Goal: Task Accomplishment & Management: Use online tool/utility

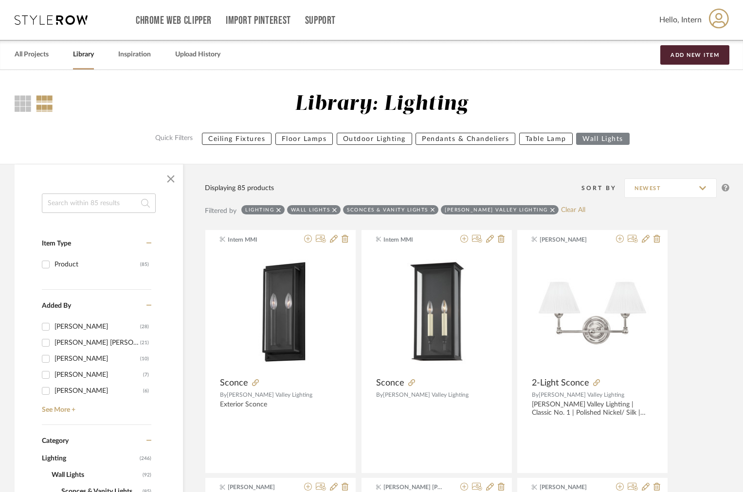
click at [551, 215] on div "Lighting Wall Lights Sconces & Vanity Lights Hudson Valley Lighting Clear All" at bounding box center [413, 211] width 344 height 12
click at [561, 214] on link "Clear All" at bounding box center [573, 210] width 24 height 8
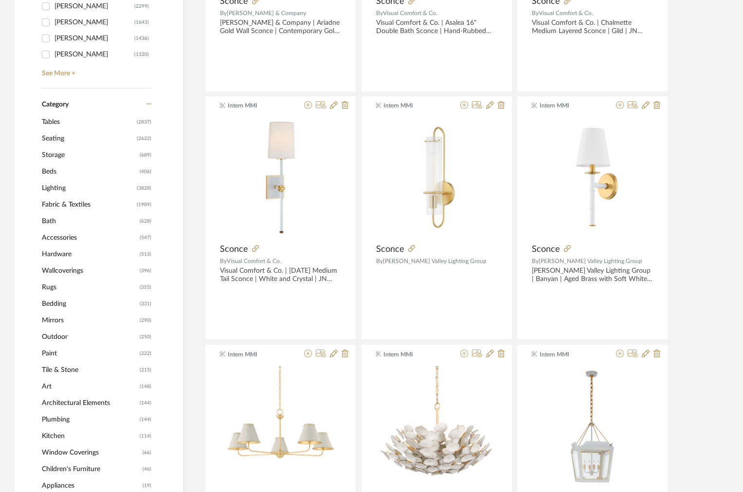
click at [68, 122] on span "Tables" at bounding box center [88, 122] width 92 height 17
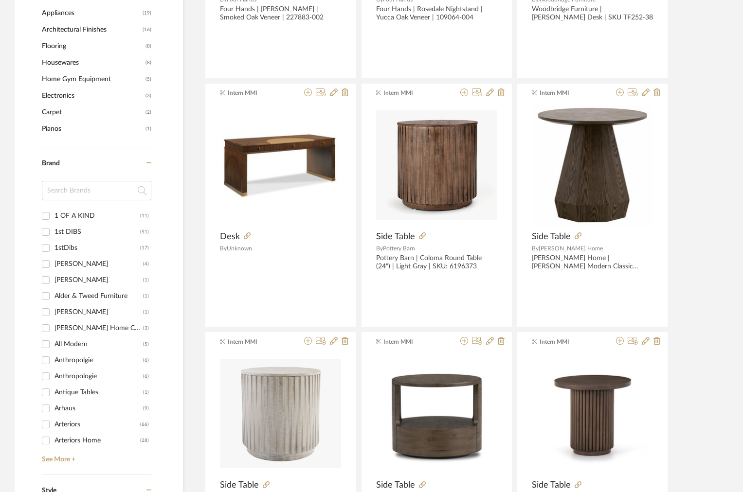
scroll to position [911, 0]
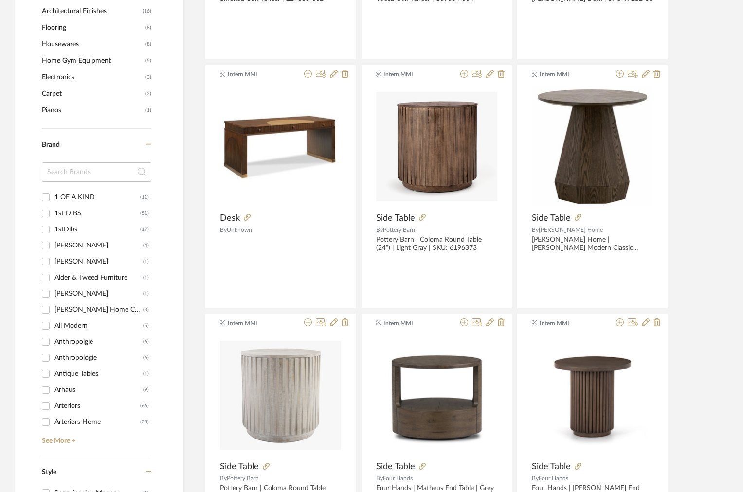
click at [76, 174] on input at bounding box center [96, 171] width 109 height 19
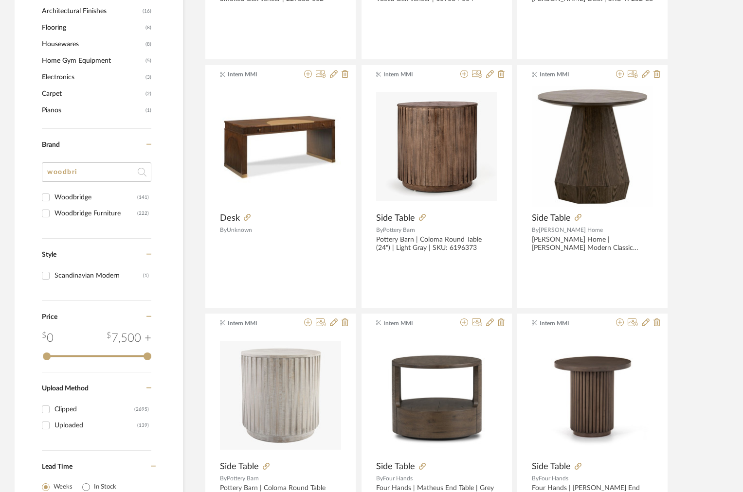
type input "woodbri"
click at [84, 194] on div "Woodbridge" at bounding box center [95, 198] width 83 height 16
click at [54, 194] on input "Woodbridge (141)" at bounding box center [46, 198] width 16 height 16
checkbox input "true"
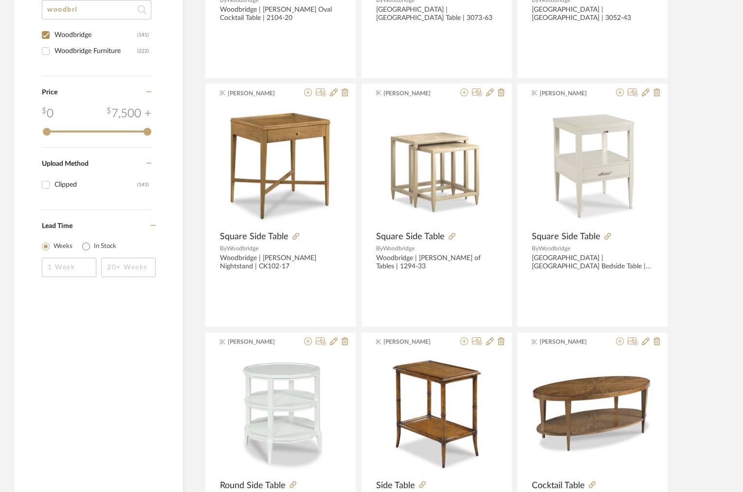
scroll to position [575, 0]
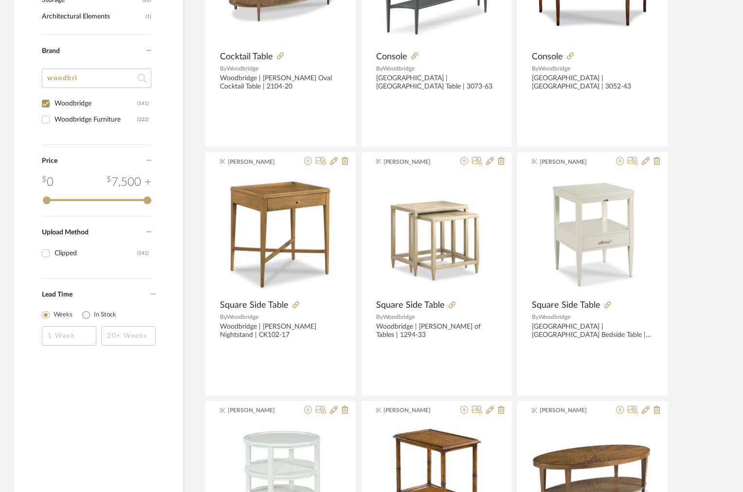
click at [81, 120] on div "Woodbridge Furniture" at bounding box center [95, 120] width 83 height 16
click at [54, 120] on input "Woodbridge Furniture (222)" at bounding box center [46, 120] width 16 height 16
checkbox input "true"
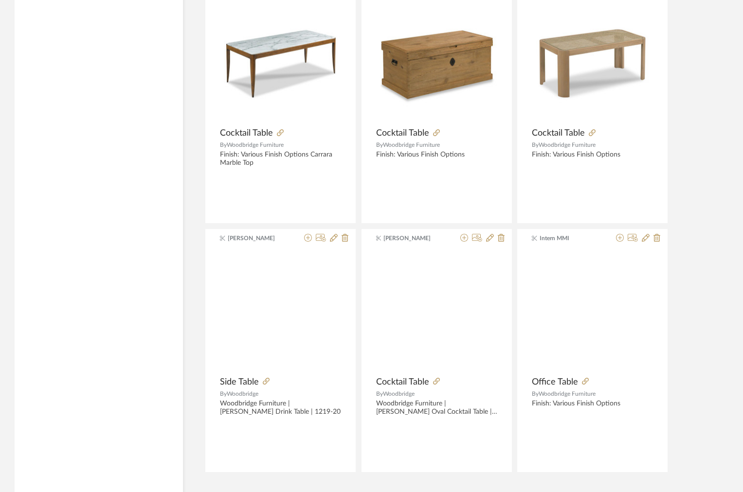
scroll to position [2821, 0]
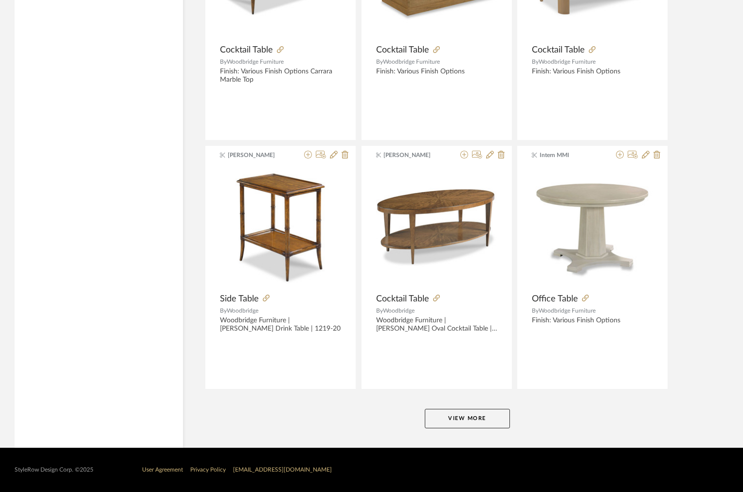
click at [440, 417] on button "View More" at bounding box center [467, 418] width 85 height 19
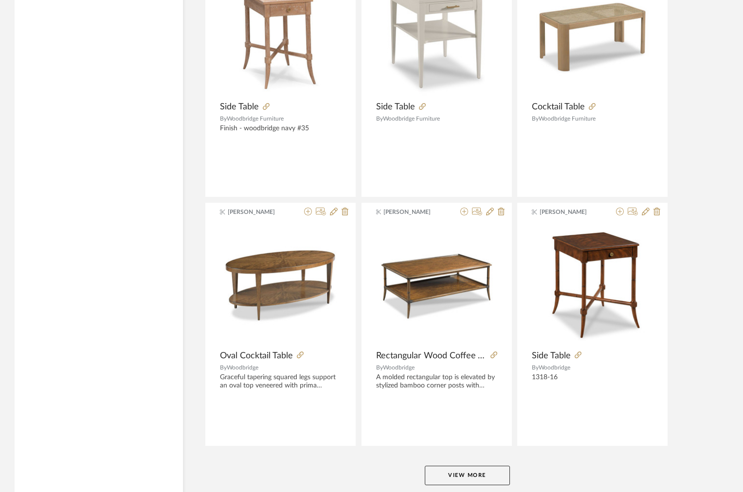
scroll to position [5806, 0]
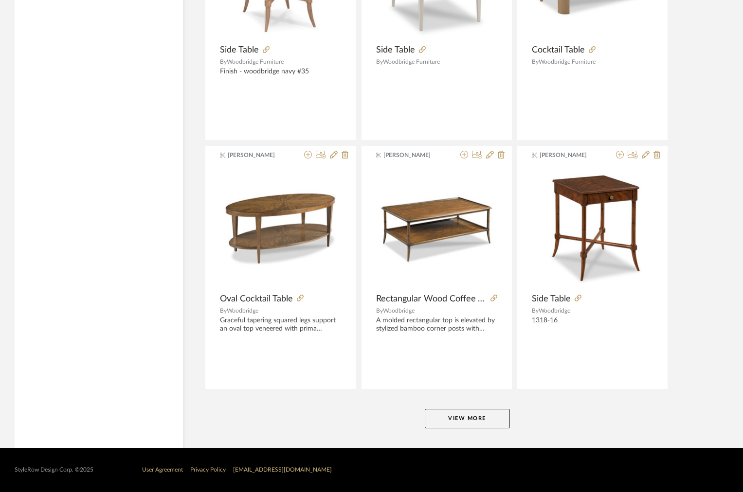
click at [462, 413] on button "View More" at bounding box center [467, 418] width 85 height 19
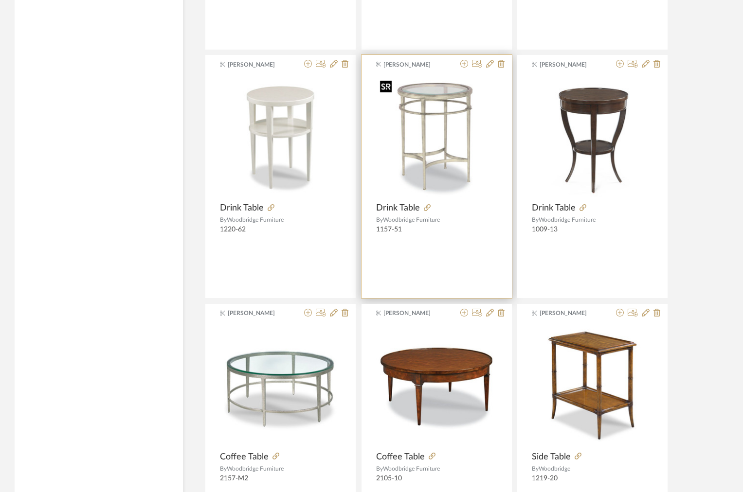
scroll to position [8595, 0]
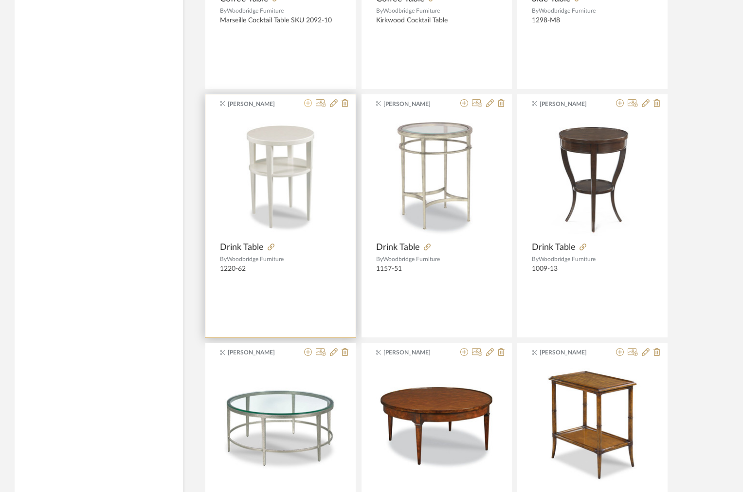
click at [308, 104] on icon at bounding box center [308, 103] width 8 height 8
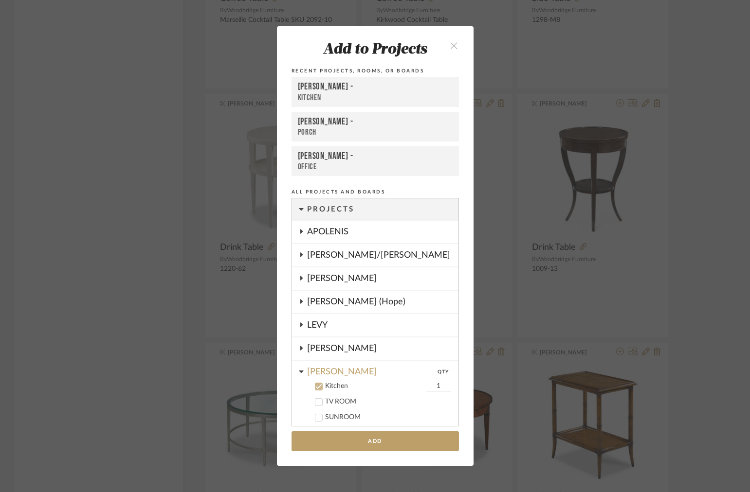
scroll to position [145, 0]
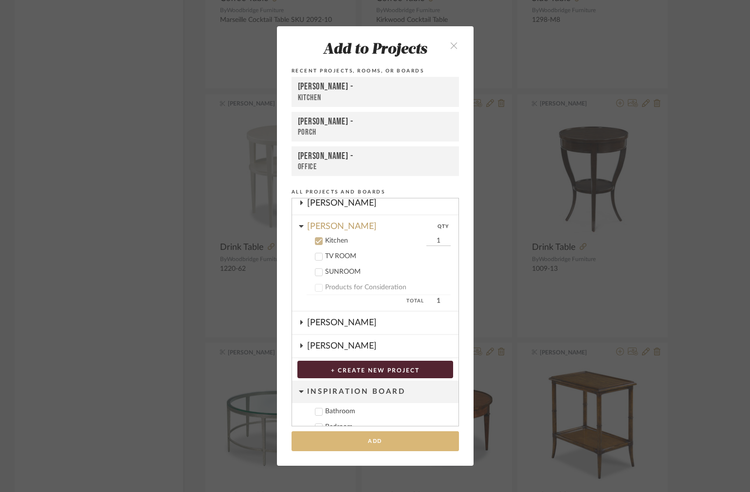
click at [354, 436] on button "Add" at bounding box center [374, 441] width 167 height 20
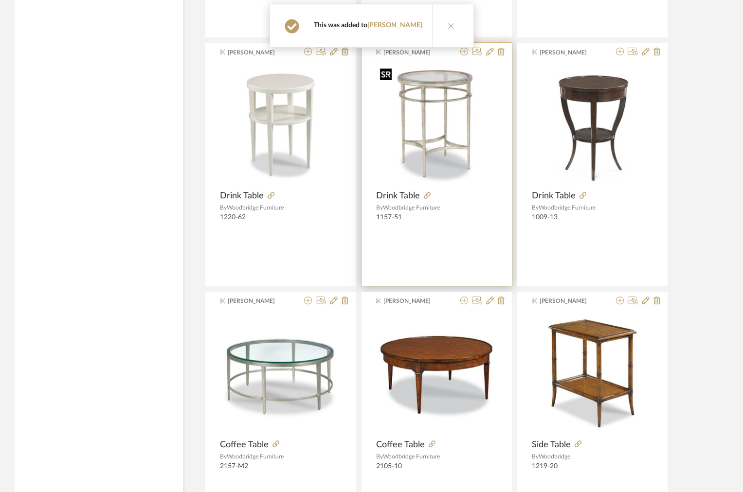
scroll to position [8792, 0]
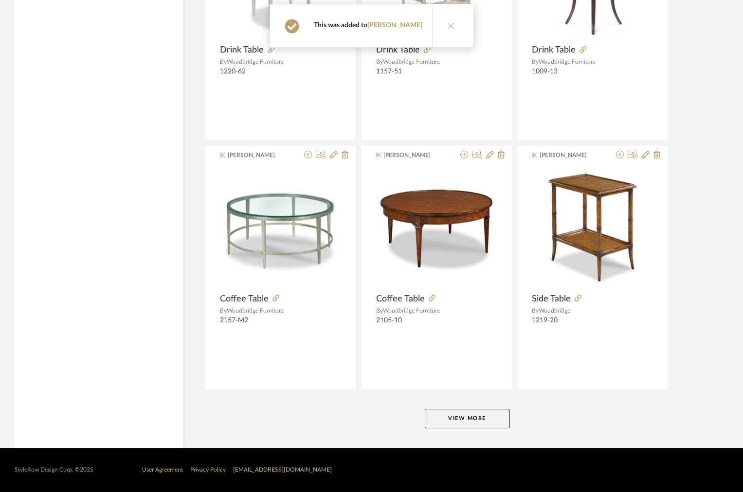
click at [458, 417] on button "View More" at bounding box center [467, 418] width 85 height 19
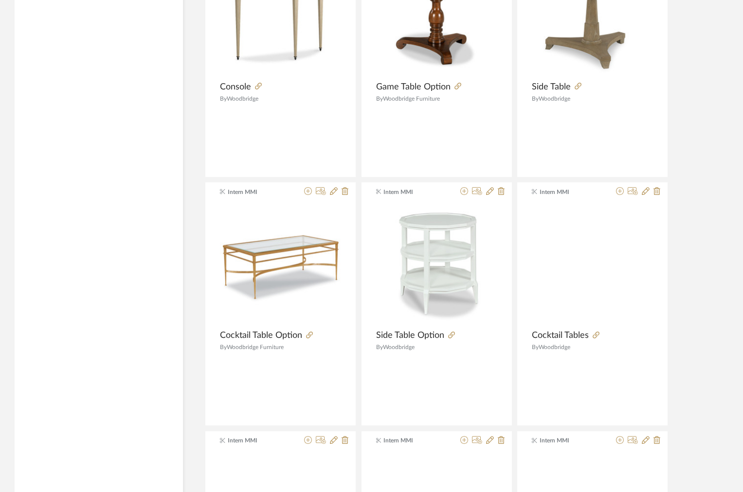
scroll to position [11778, 0]
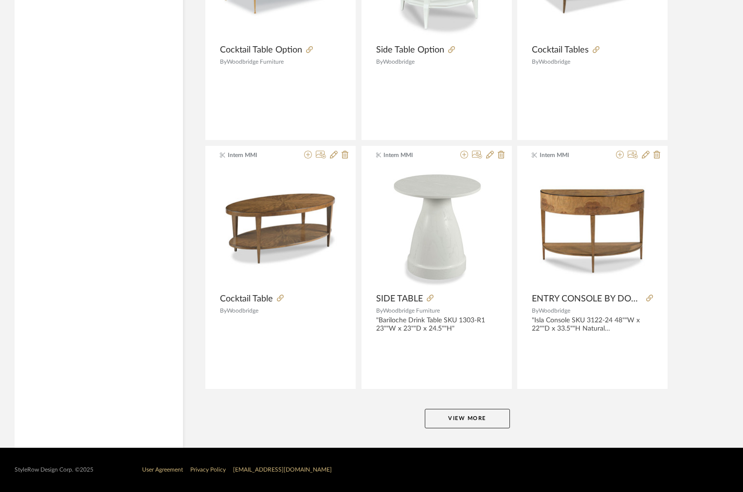
click at [485, 416] on button "View More" at bounding box center [467, 418] width 85 height 19
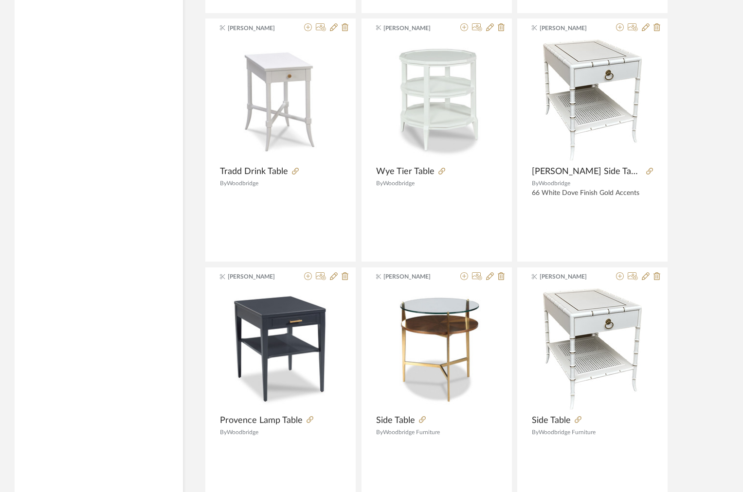
scroll to position [12147, 0]
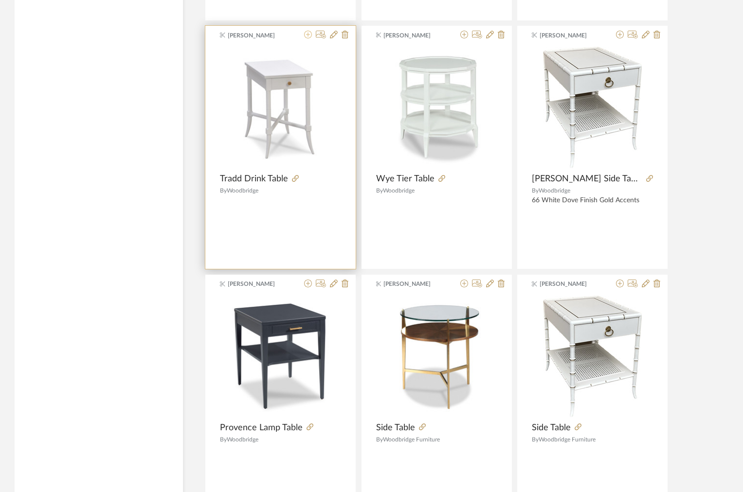
click at [309, 35] on icon at bounding box center [308, 35] width 8 height 8
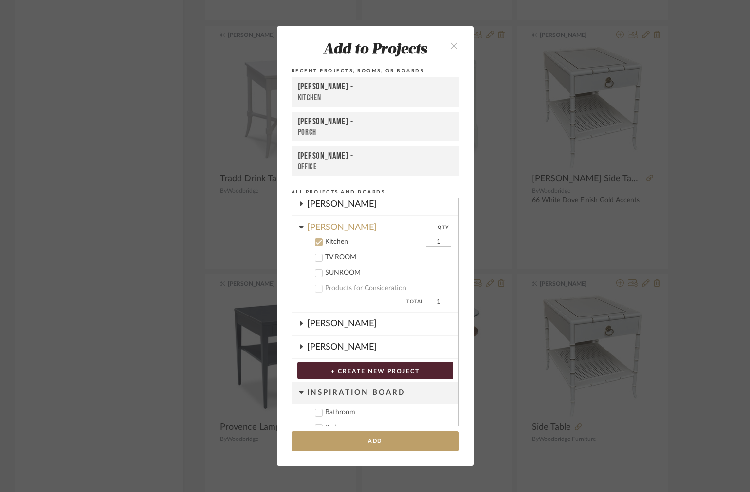
scroll to position [145, 0]
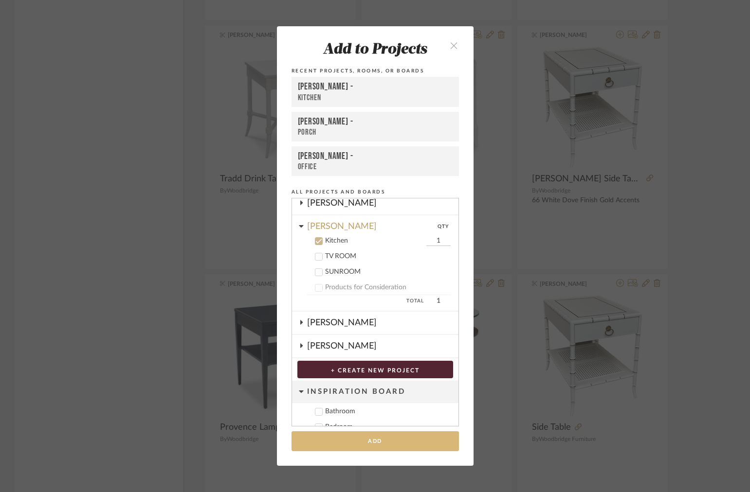
click at [357, 443] on button "Add" at bounding box center [374, 441] width 167 height 20
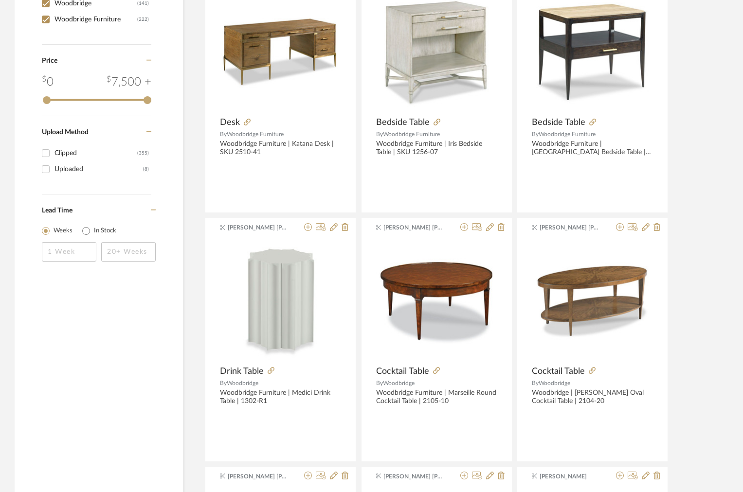
scroll to position [614, 0]
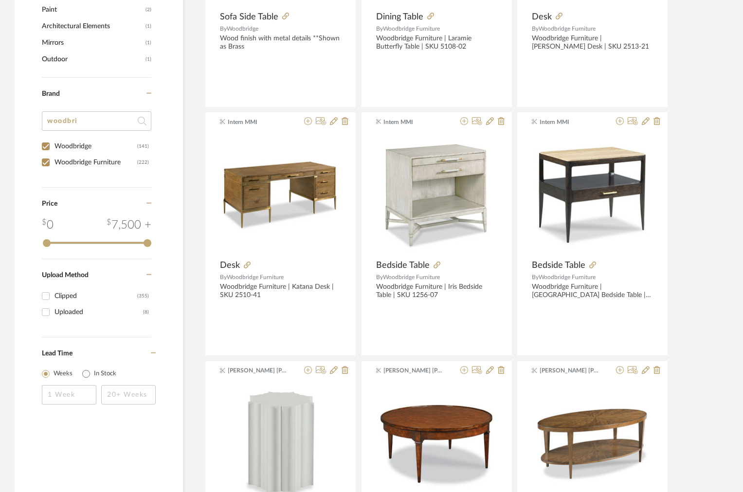
click at [65, 145] on div "Woodbridge" at bounding box center [95, 147] width 83 height 16
click at [54, 145] on input "Woodbridge (141)" at bounding box center [46, 147] width 16 height 16
checkbox input "false"
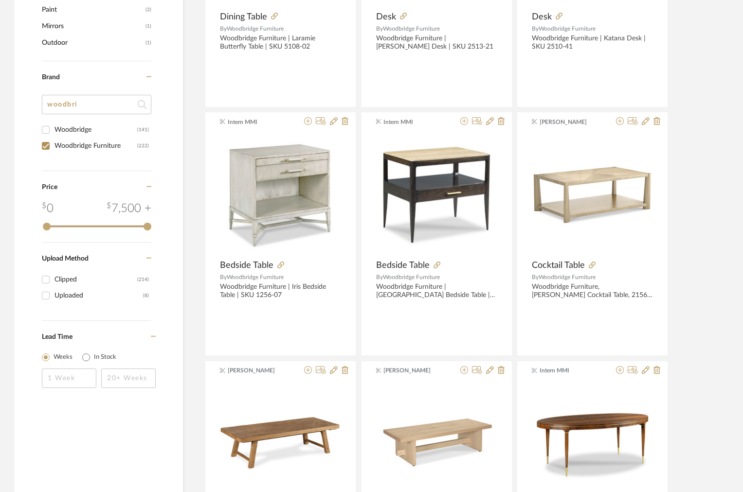
click at [56, 171] on div "Brand woodbri Woodbridge (141) Woodbridge Furniture (222)" at bounding box center [96, 116] width 109 height 110
click at [49, 150] on input "Woodbridge Furniture (222)" at bounding box center [46, 146] width 16 height 16
checkbox input "false"
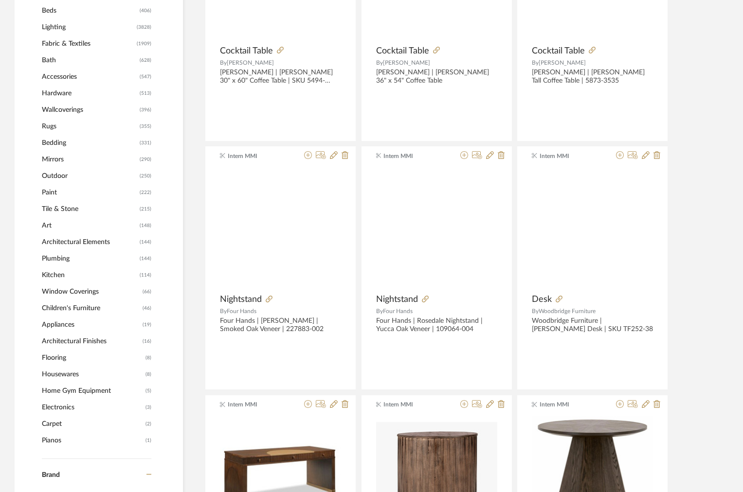
scroll to position [929, 0]
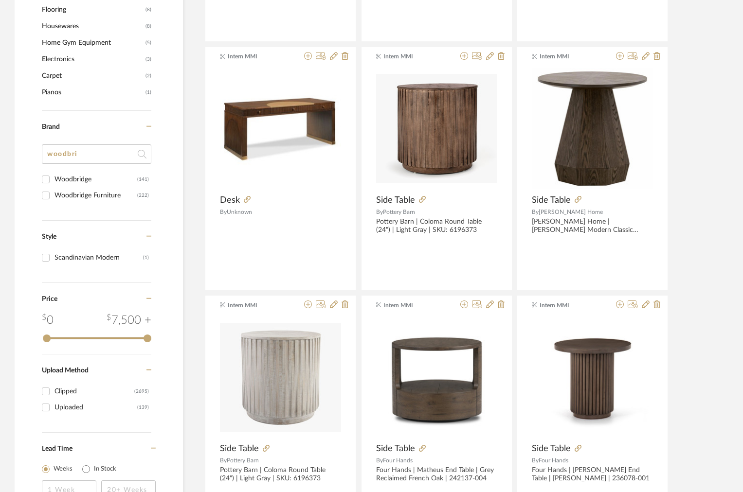
drag, startPoint x: 86, startPoint y: 149, endPoint x: 11, endPoint y: 147, distance: 75.4
click at [72, 158] on input "woodbri" at bounding box center [96, 153] width 109 height 19
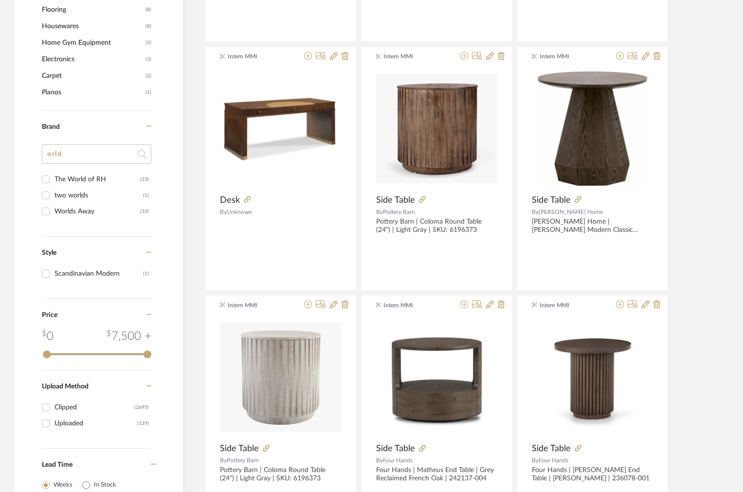
type input "orld"
click at [47, 215] on input "Worlds Away (33)" at bounding box center [46, 212] width 16 height 16
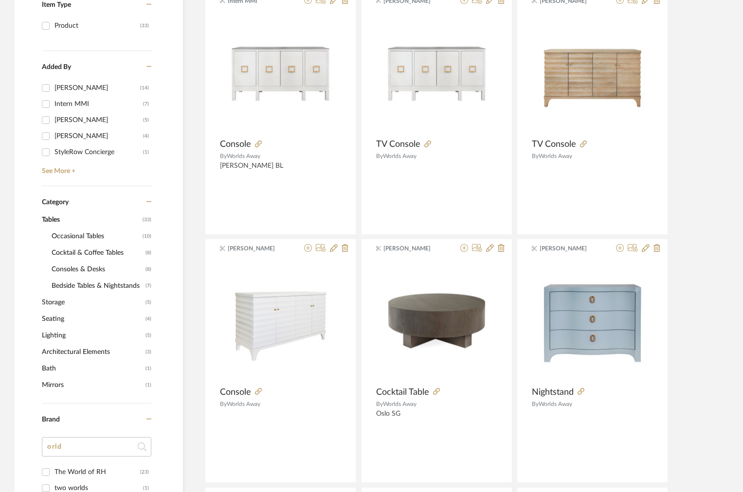
scroll to position [238, 0]
click at [107, 252] on span "Cocktail & Coffee Tables" at bounding box center [97, 253] width 91 height 17
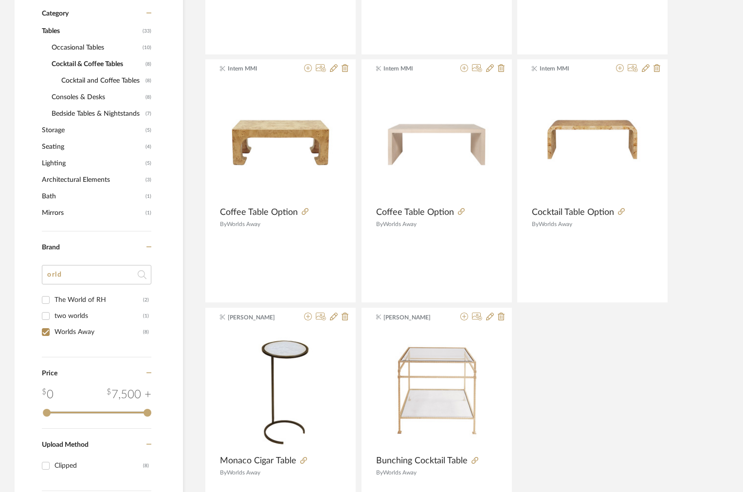
scroll to position [419, 0]
click at [52, 329] on input "Worlds Away (8)" at bounding box center [46, 332] width 16 height 16
checkbox input "false"
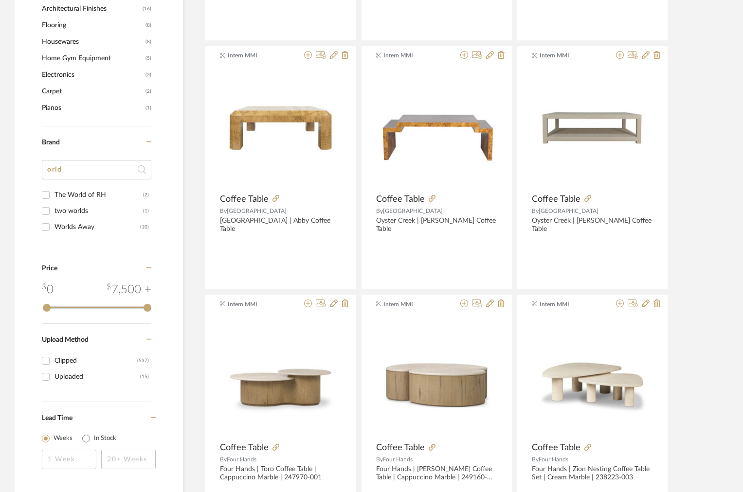
scroll to position [864, 0]
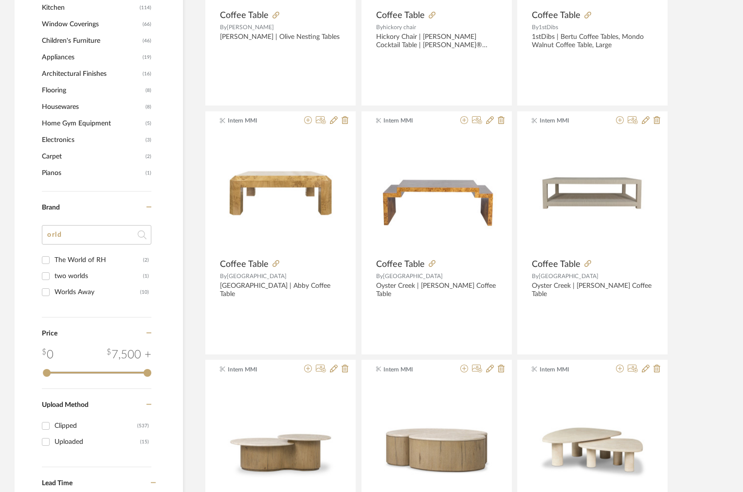
click at [77, 240] on input "orld" at bounding box center [96, 234] width 109 height 19
type input "or"
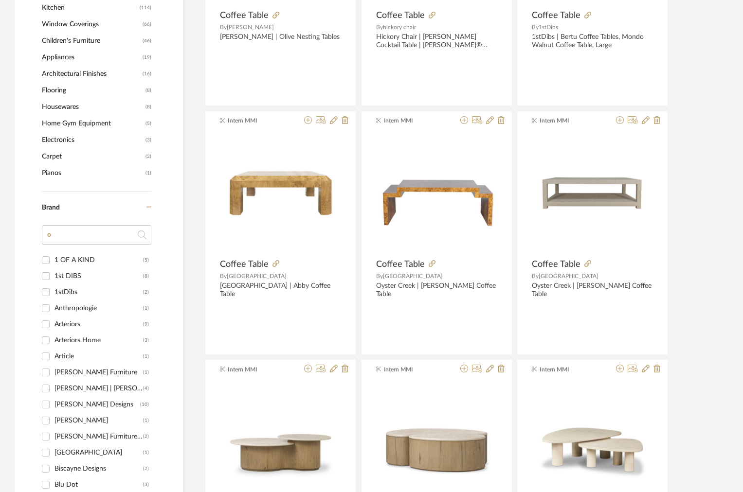
type input "op"
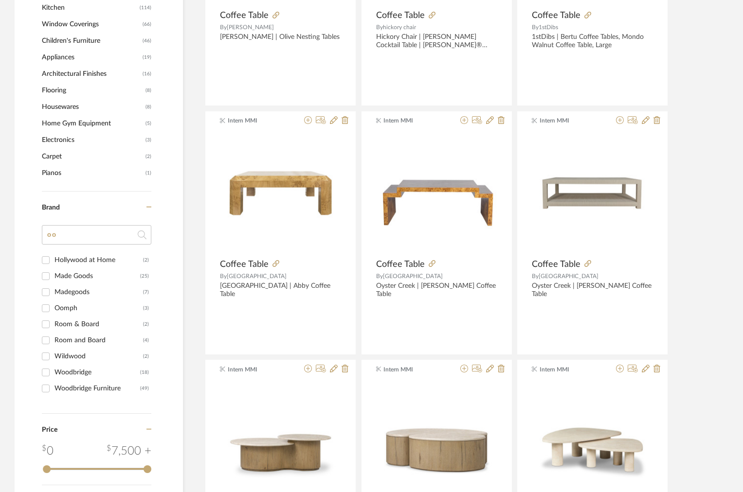
type input "oo"
click at [50, 313] on input "Oomph (3)" at bounding box center [46, 309] width 16 height 16
checkbox input "true"
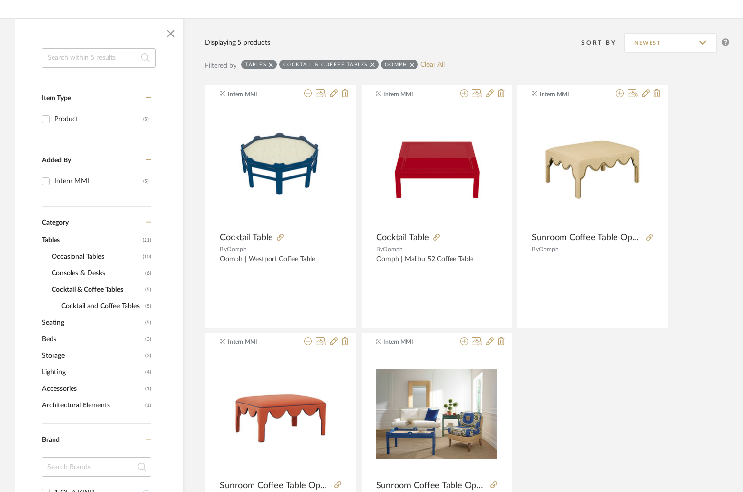
scroll to position [134, 0]
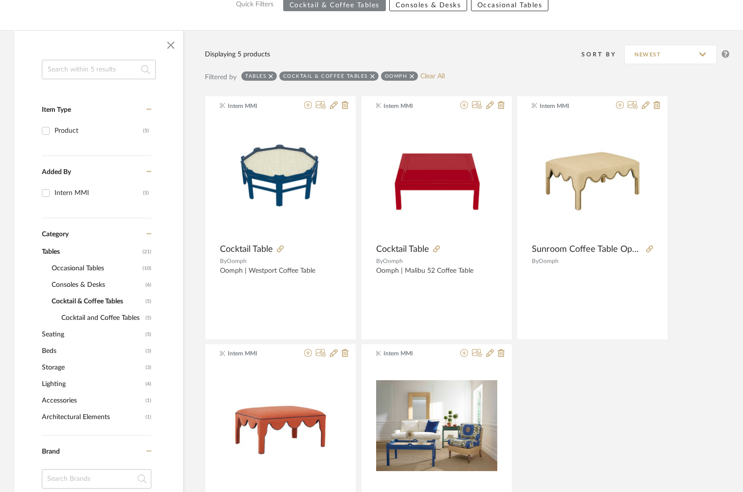
click at [58, 253] on span "Tables" at bounding box center [91, 252] width 98 height 17
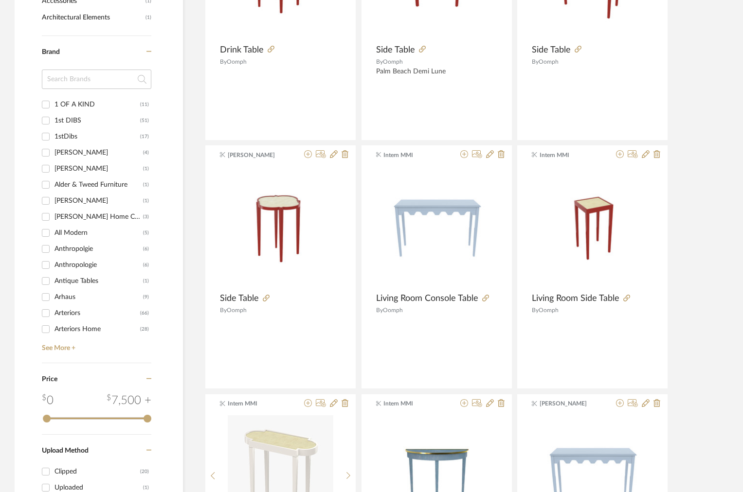
scroll to position [565, 0]
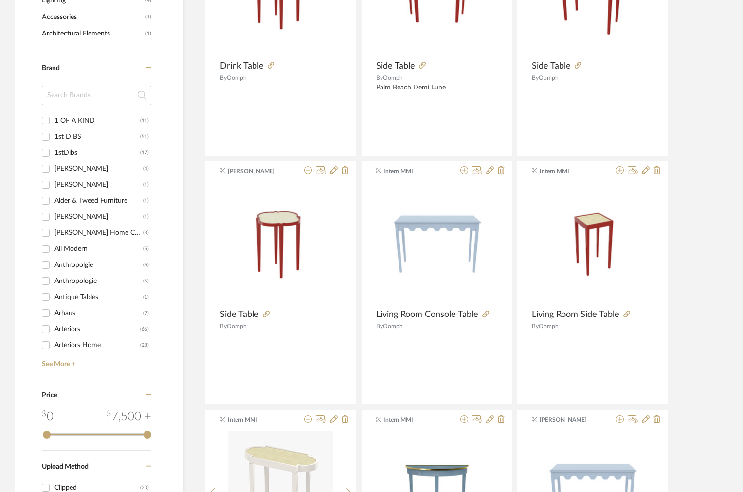
click at [73, 102] on input at bounding box center [96, 95] width 109 height 19
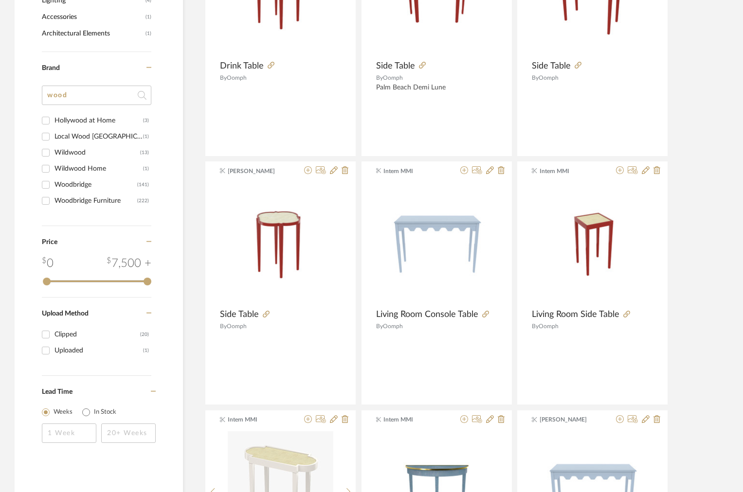
type input "wood"
click at [46, 186] on input "Woodbridge (141)" at bounding box center [46, 185] width 16 height 16
checkbox input "true"
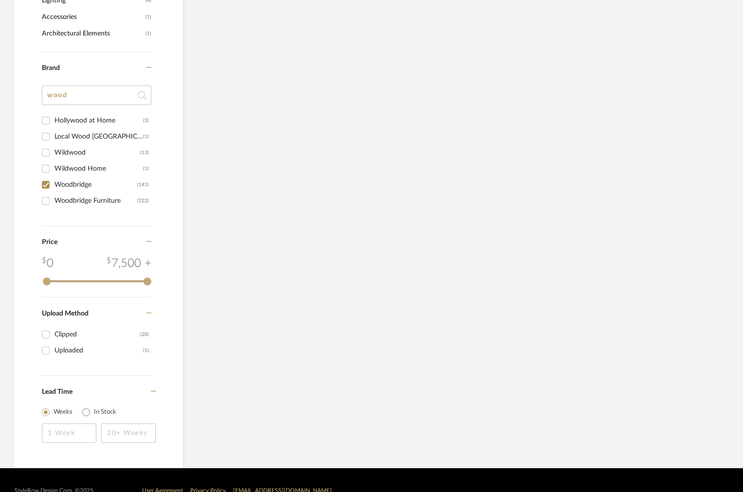
scroll to position [607, 0]
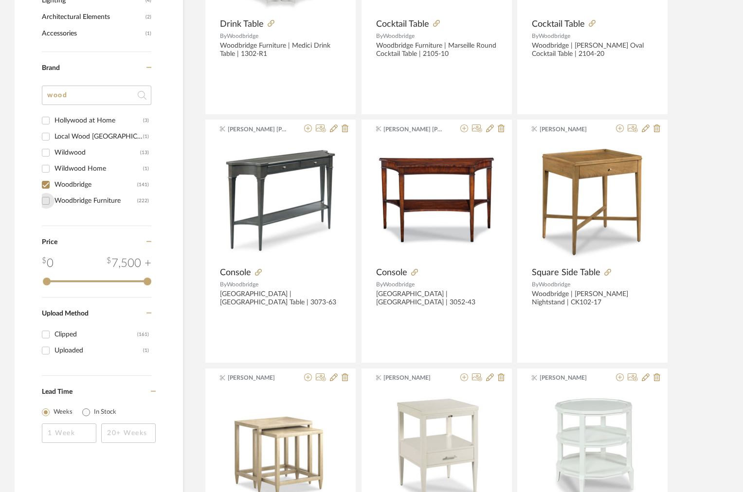
click at [48, 201] on input "Woodbridge Furniture (222)" at bounding box center [46, 201] width 16 height 16
checkbox input "true"
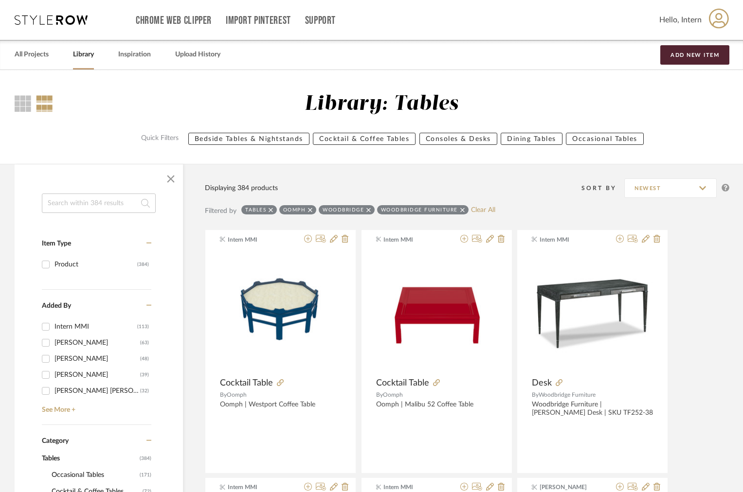
click at [311, 210] on icon at bounding box center [310, 210] width 4 height 4
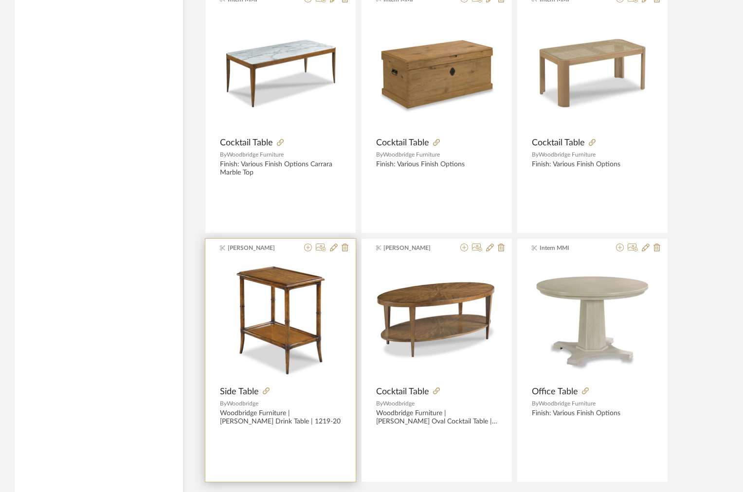
scroll to position [2821, 0]
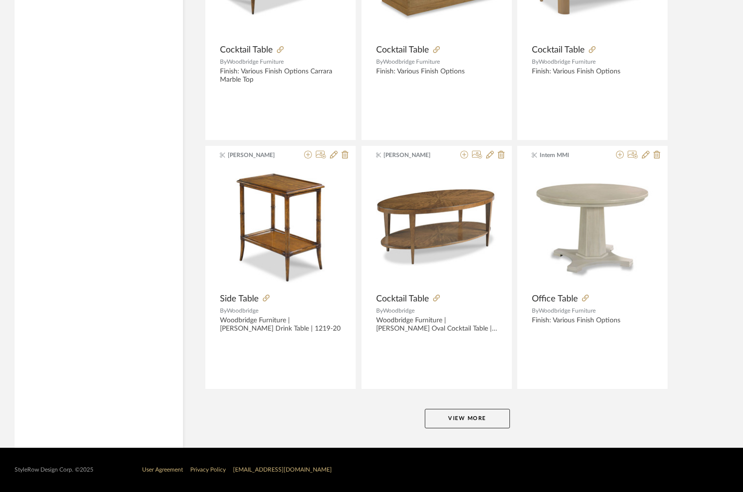
click at [436, 419] on button "View More" at bounding box center [467, 418] width 85 height 19
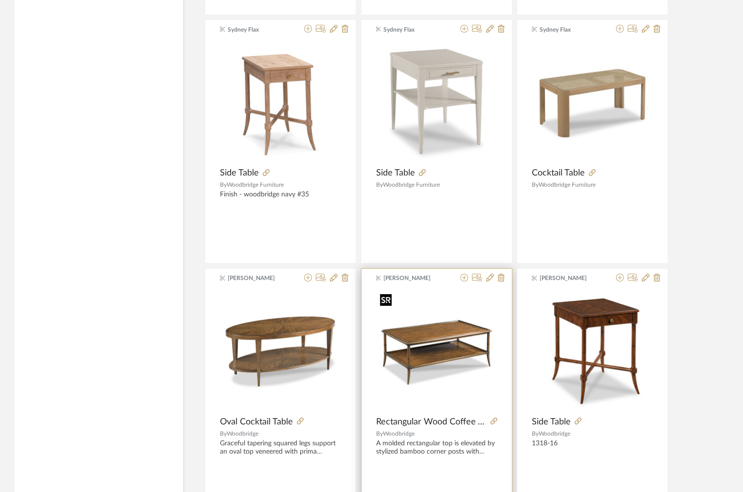
scroll to position [5806, 0]
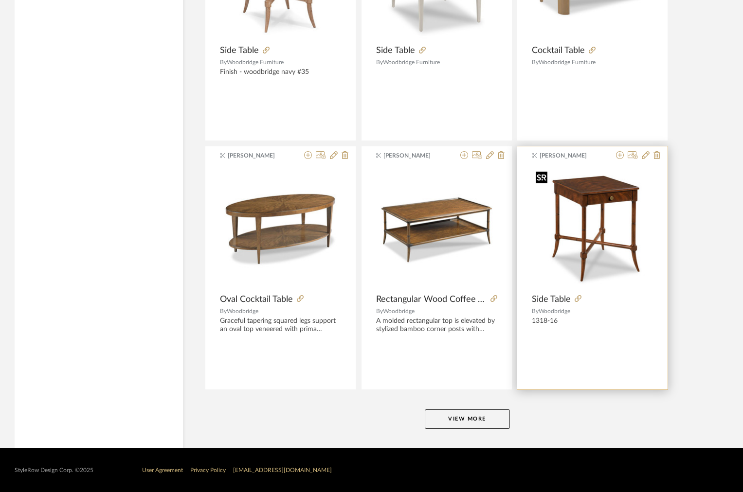
click at [561, 267] on div at bounding box center [592, 228] width 121 height 122
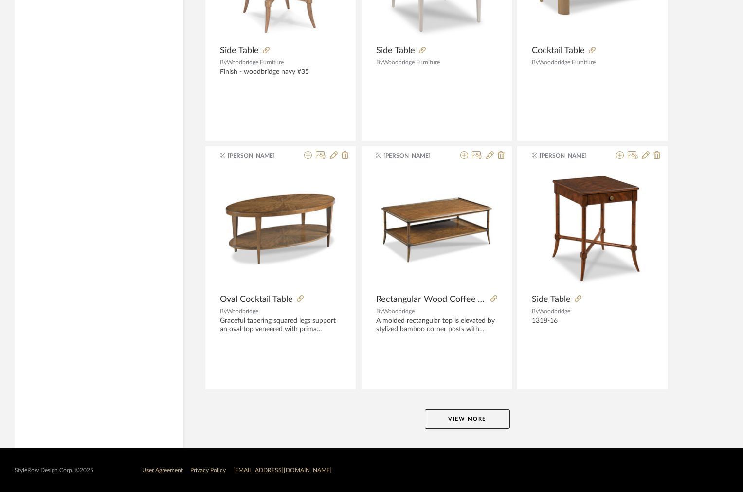
click at [437, 422] on button "View More" at bounding box center [467, 419] width 85 height 19
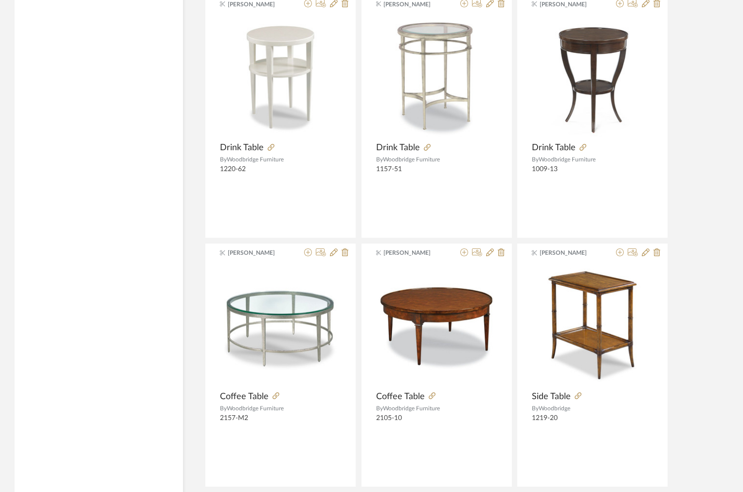
scroll to position [8792, 0]
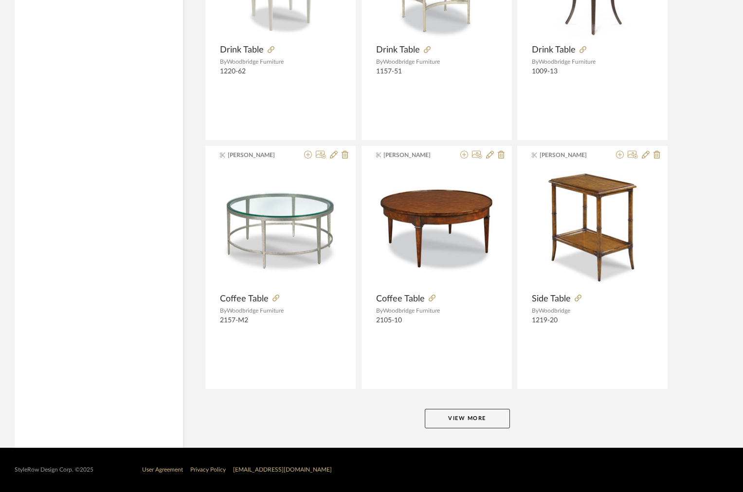
click at [445, 424] on button "View More" at bounding box center [467, 418] width 85 height 19
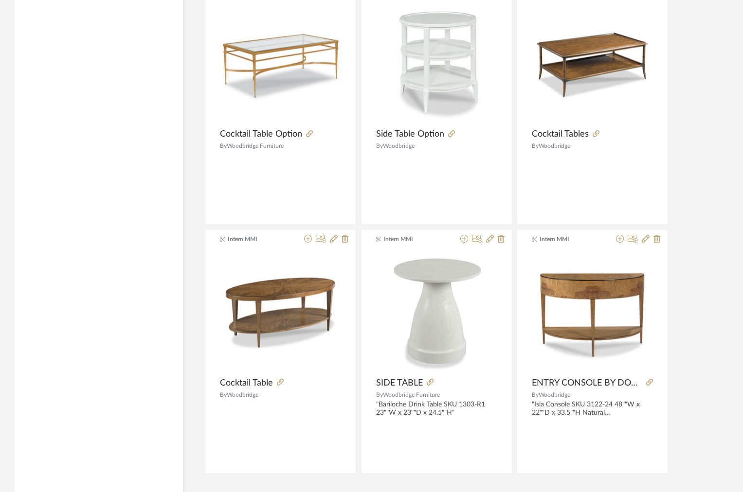
scroll to position [11778, 0]
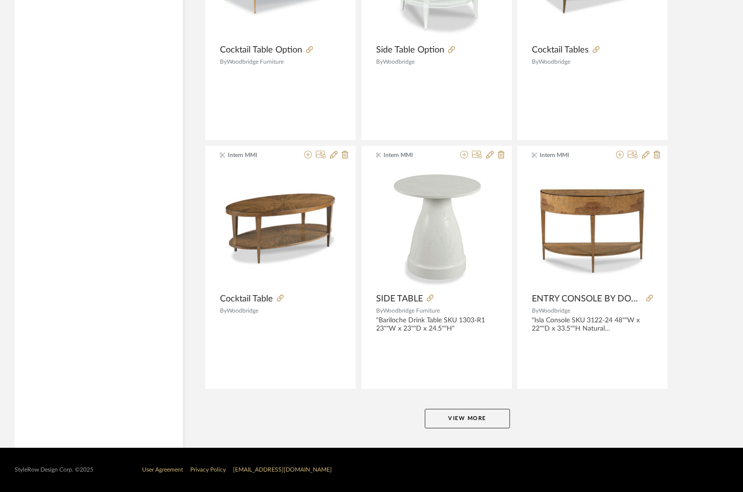
click at [445, 424] on button "View More" at bounding box center [467, 418] width 85 height 19
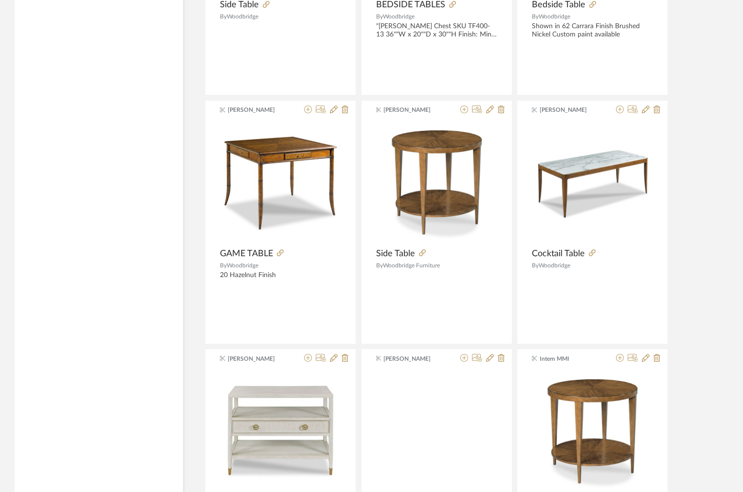
scroll to position [13868, 0]
